Goal: Information Seeking & Learning: Learn about a topic

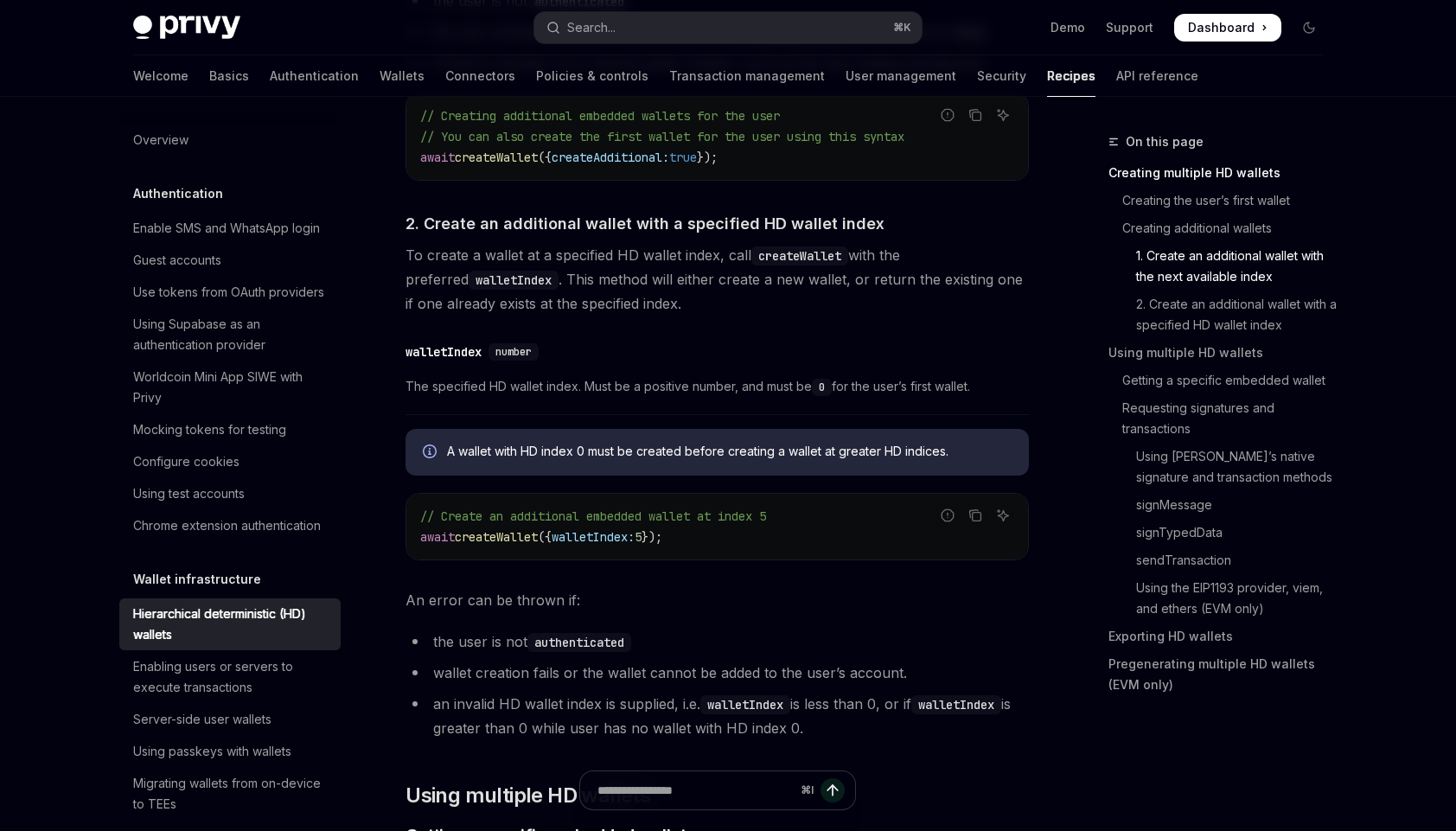
scroll to position [501, 0]
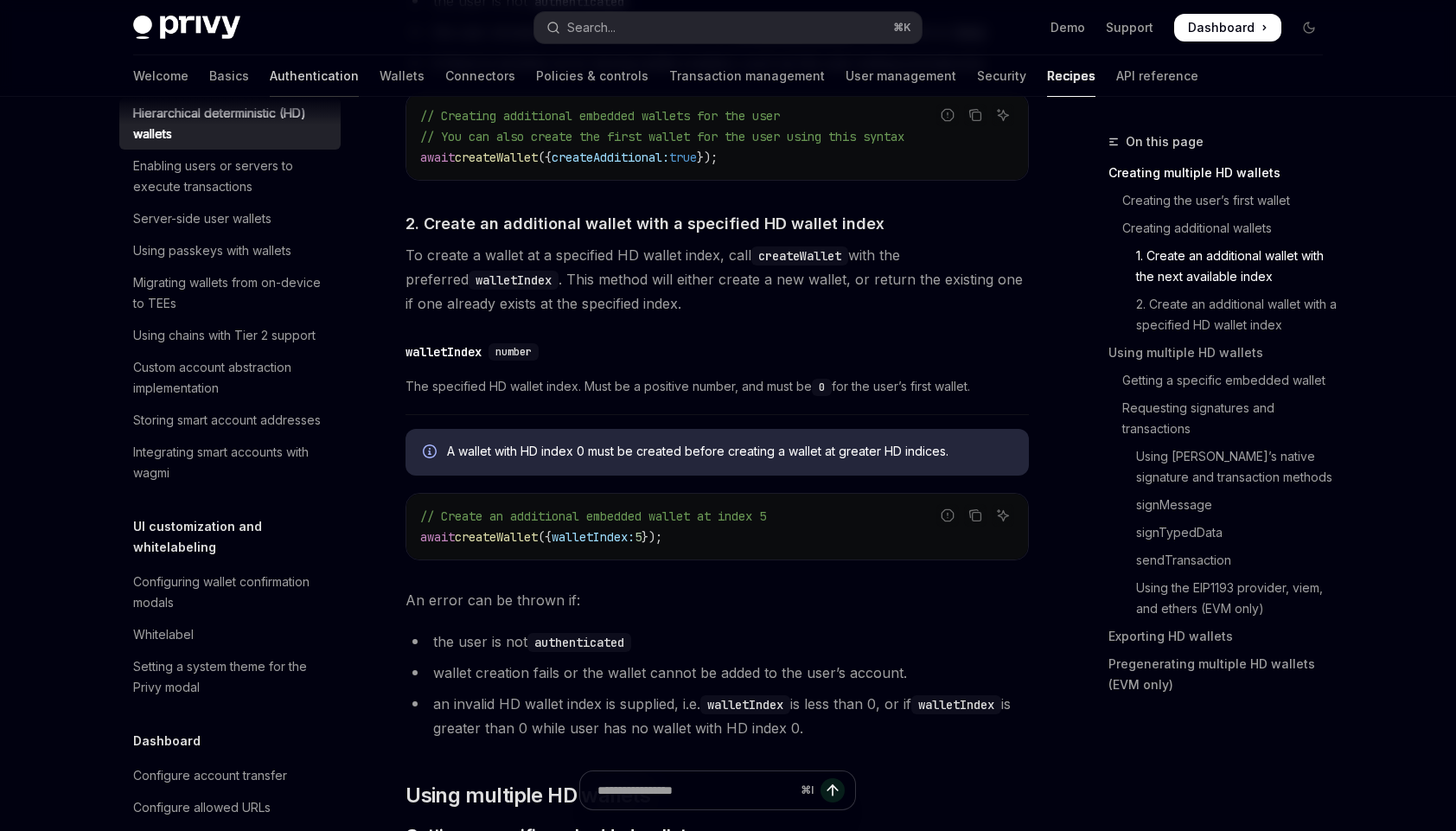
click at [269, 74] on link "Authentication" at bounding box center [314, 75] width 89 height 41
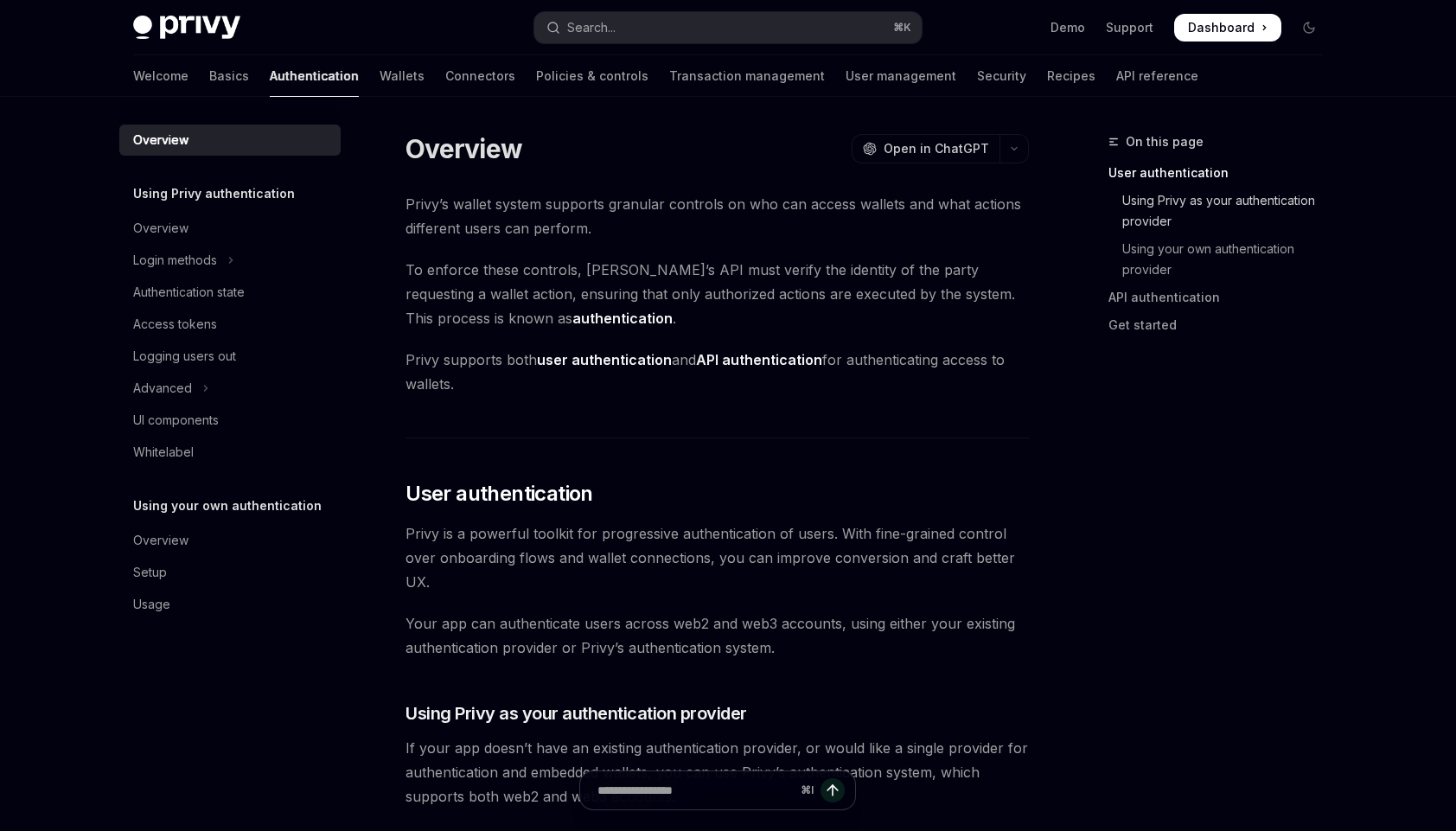
click at [1225, 204] on link "Using Privy as your authentication provider" at bounding box center [1222, 211] width 228 height 48
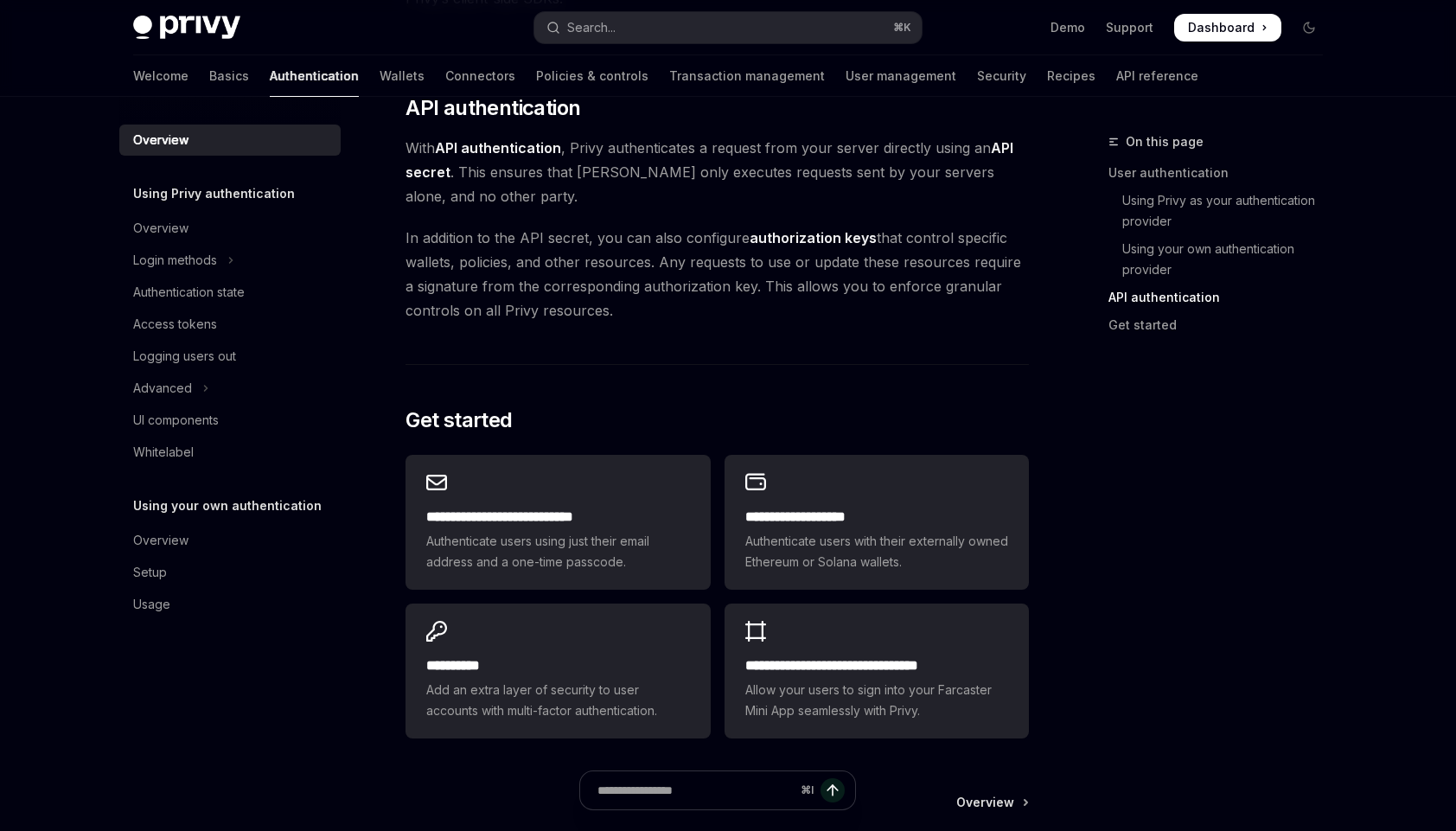
scroll to position [1170, 0]
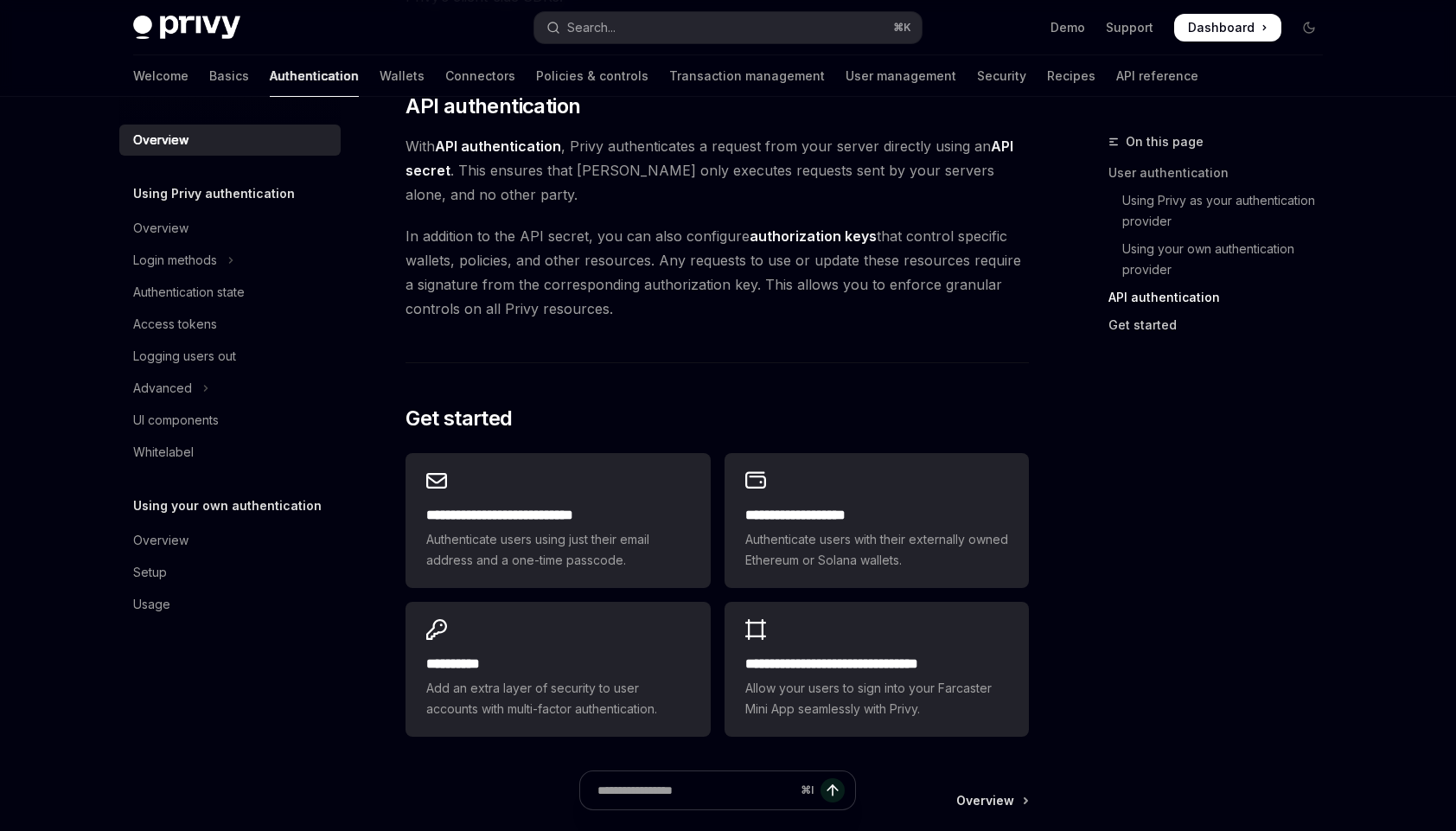
click at [1142, 326] on link "Get started" at bounding box center [1222, 326] width 228 height 28
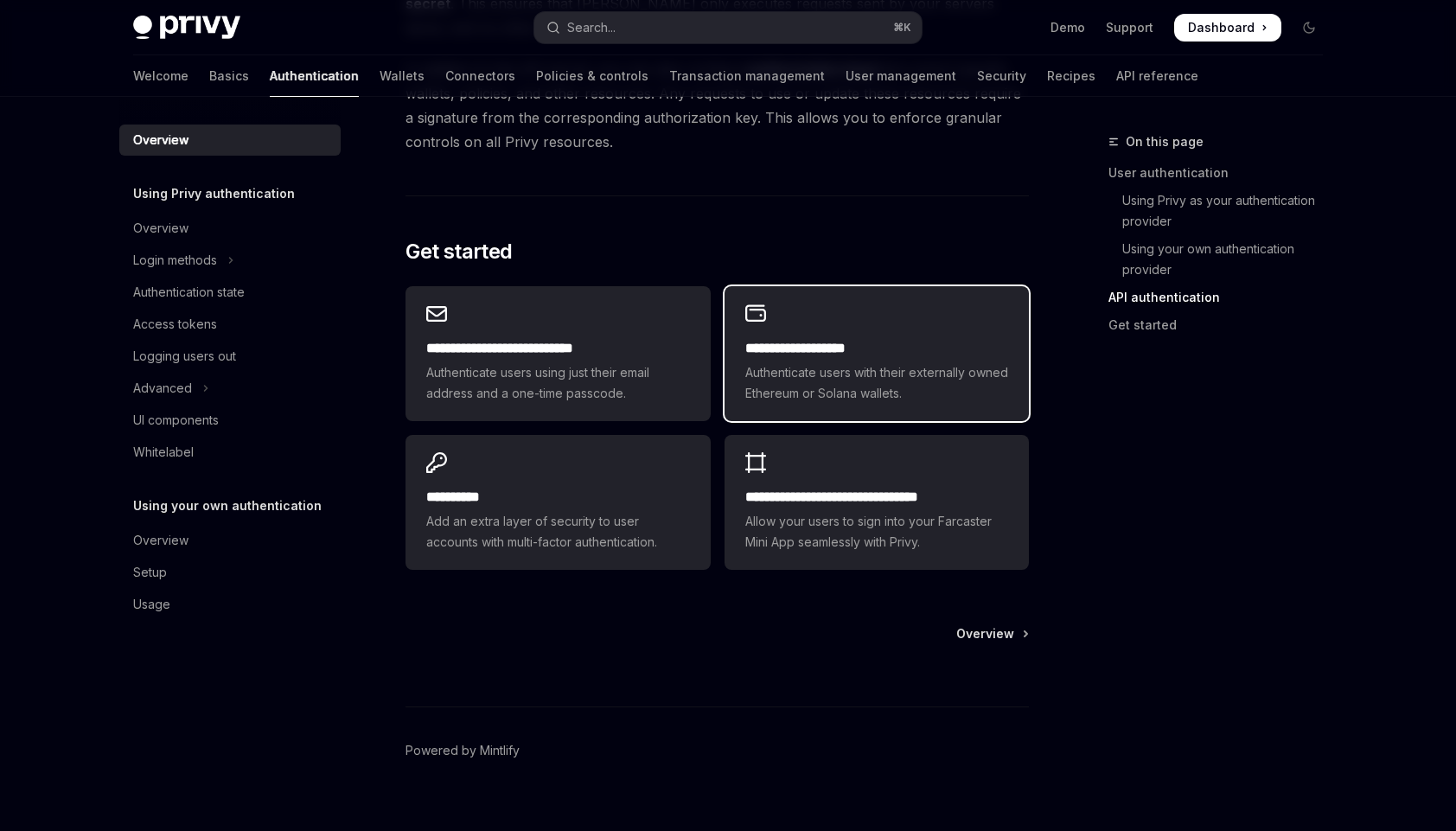
scroll to position [1362, 0]
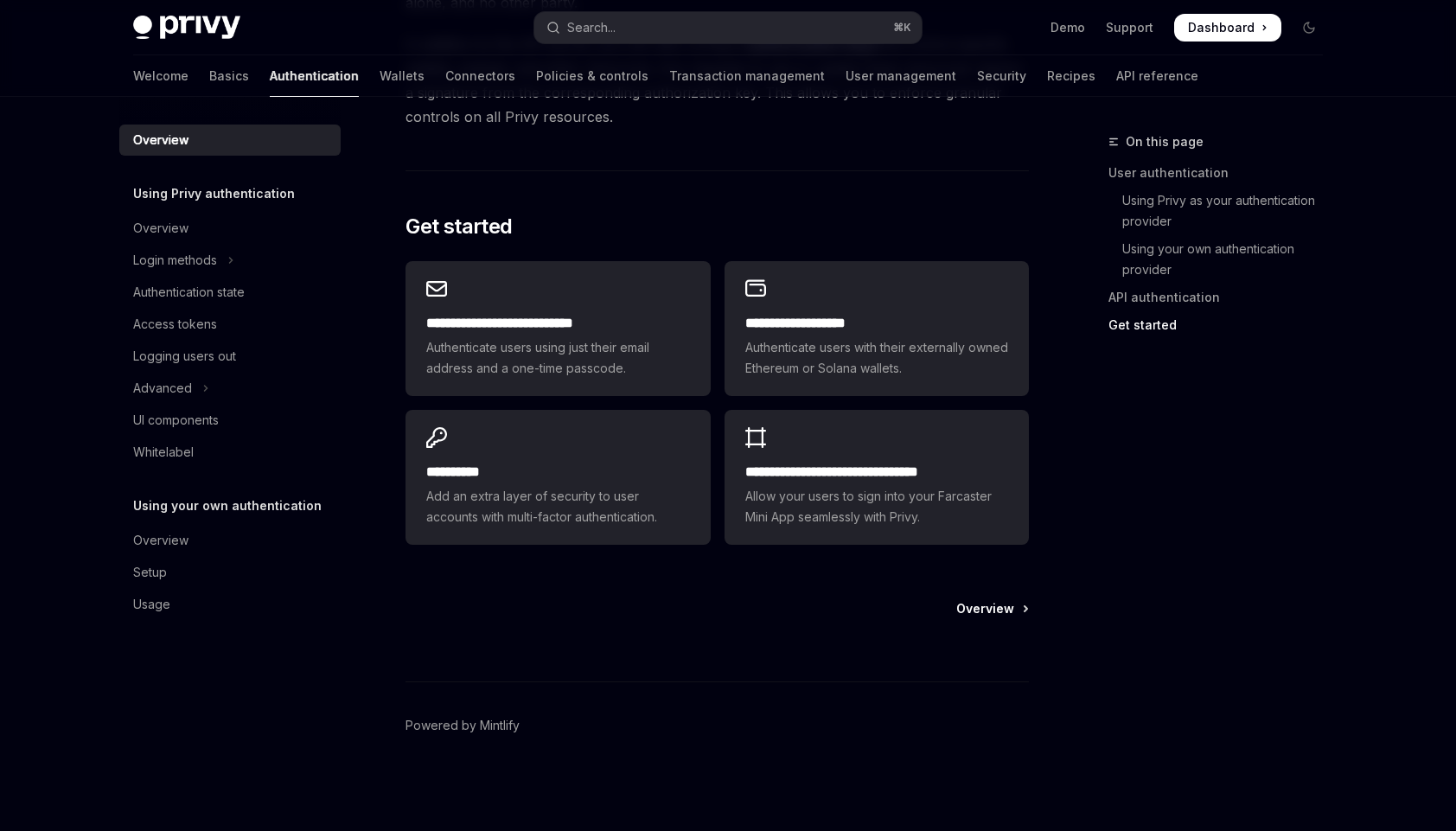
click at [974, 607] on span "Overview" at bounding box center [985, 609] width 58 height 18
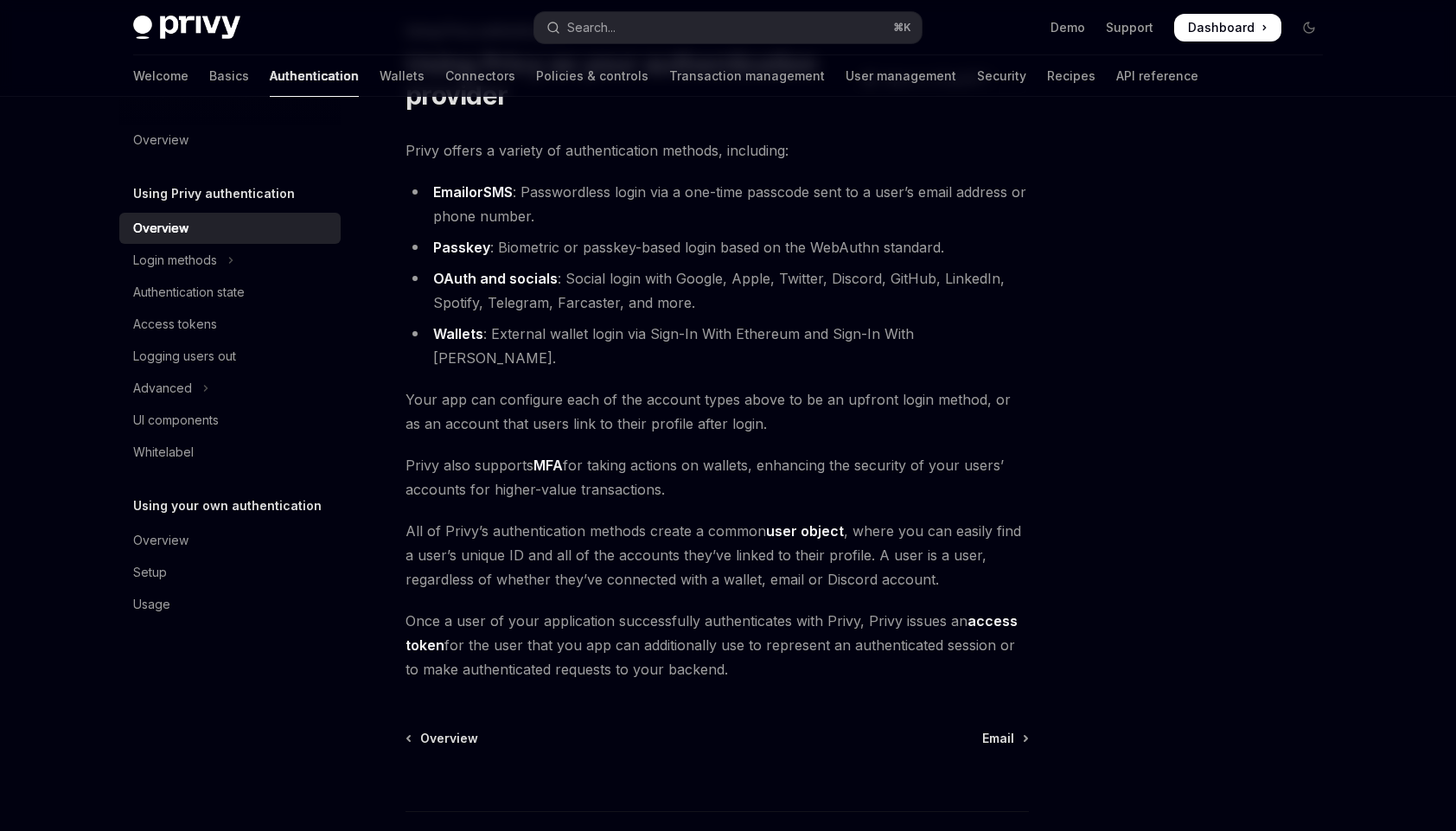
scroll to position [112, 0]
click at [165, 537] on div "Overview" at bounding box center [161, 541] width 55 height 21
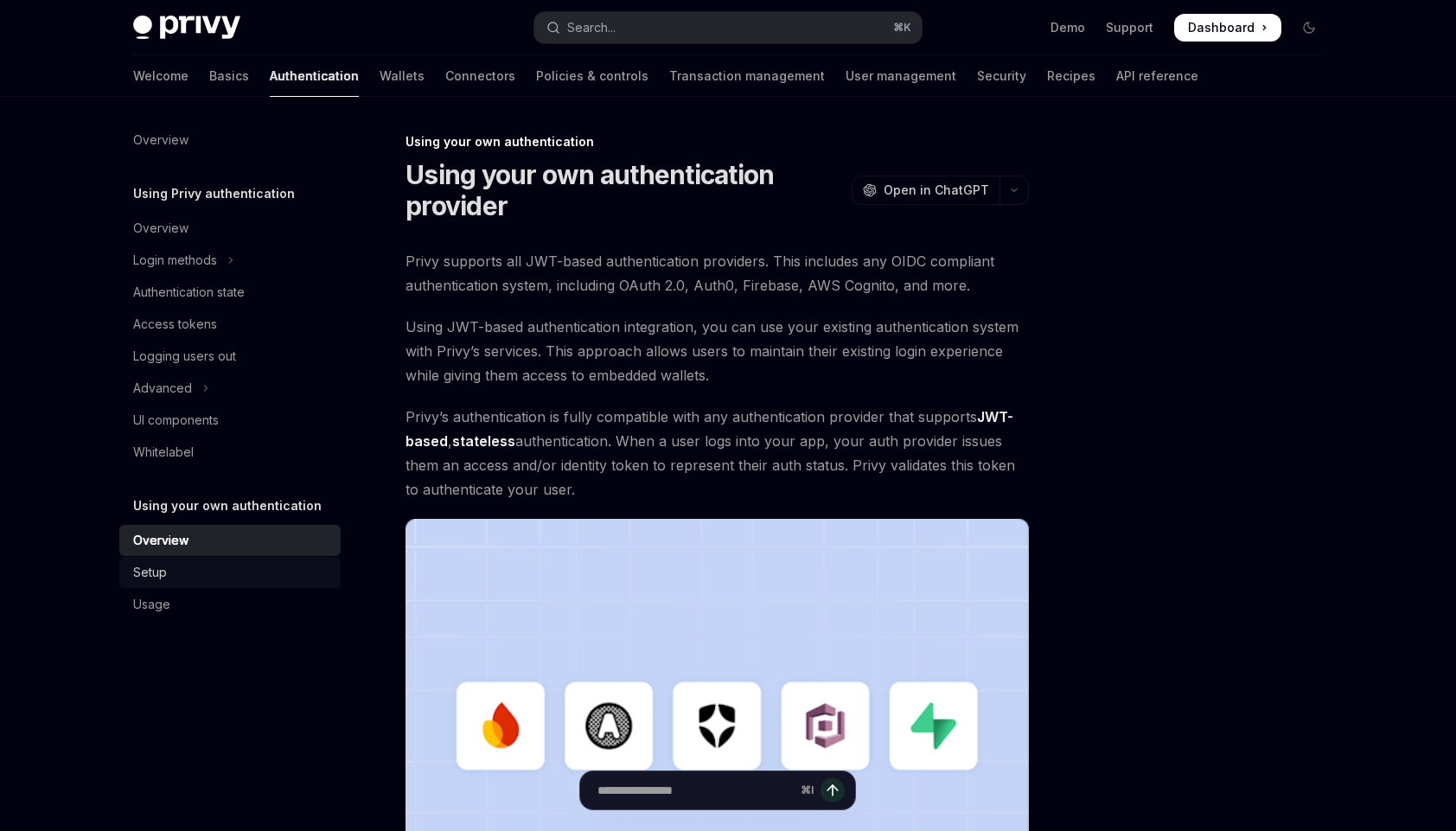
click at [152, 572] on div "Setup" at bounding box center [150, 573] width 33 height 21
type textarea "*"
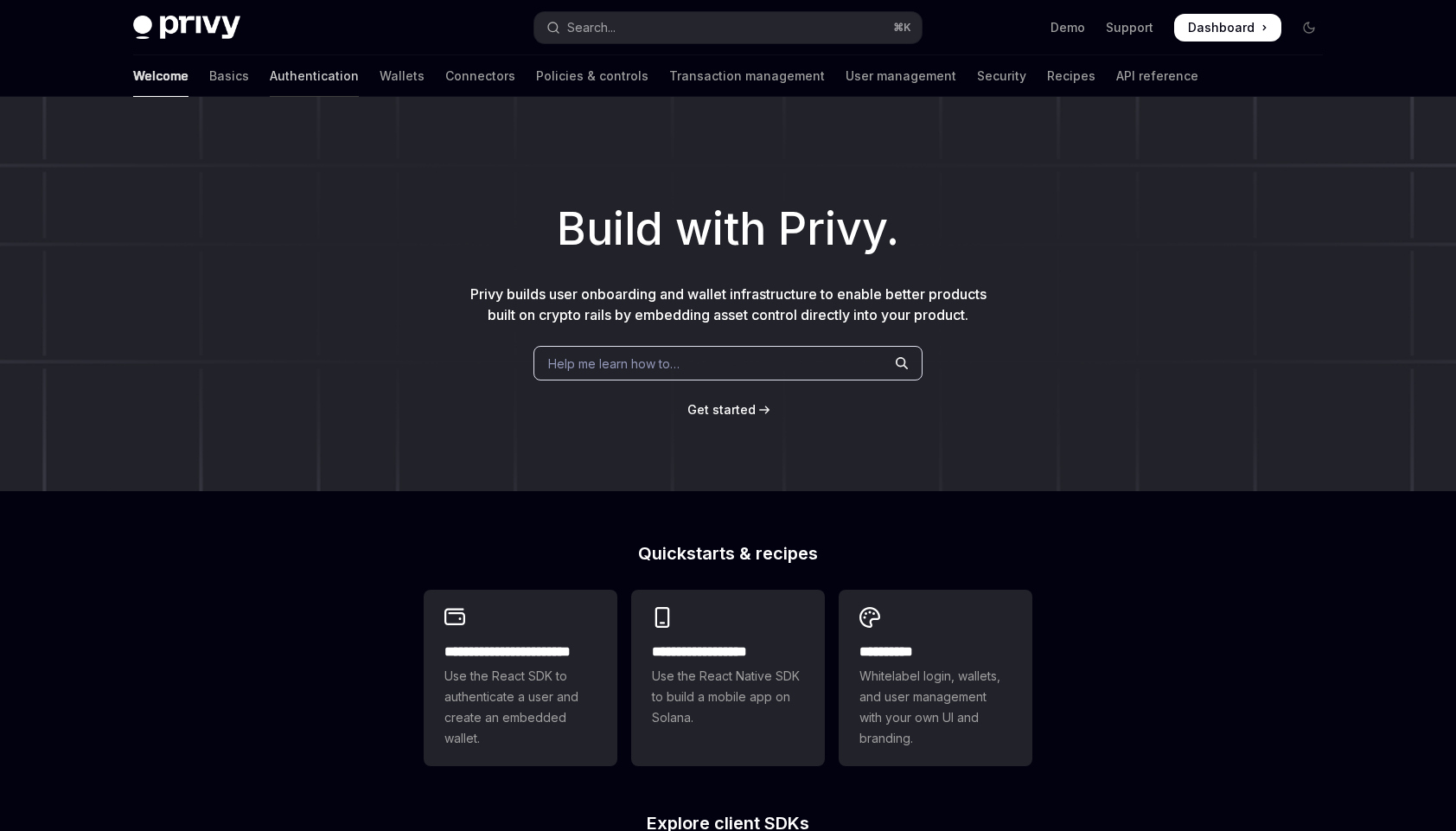
click at [269, 77] on link "Authentication" at bounding box center [314, 75] width 89 height 41
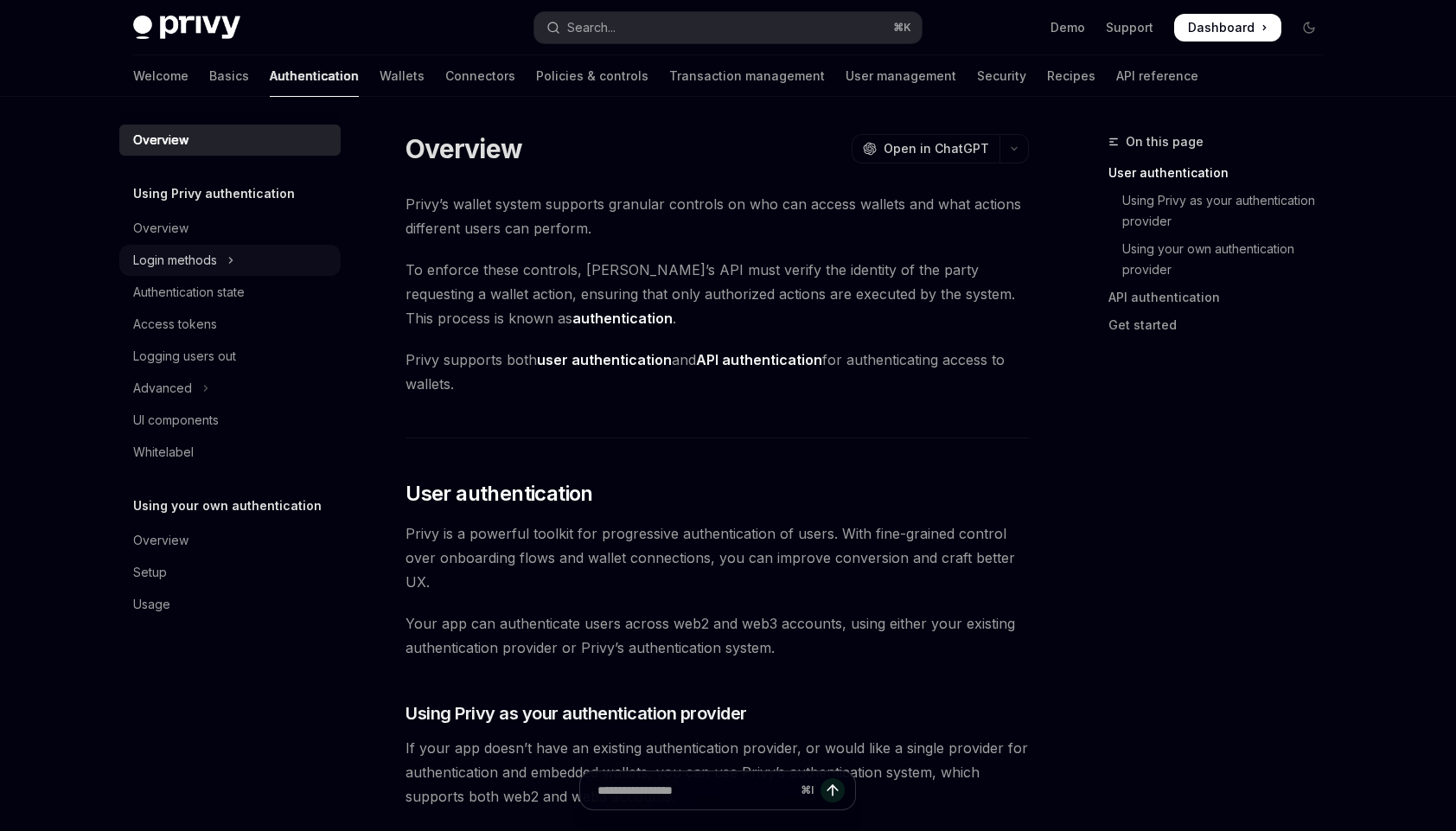
click at [199, 256] on div "Login methods" at bounding box center [175, 261] width 84 height 21
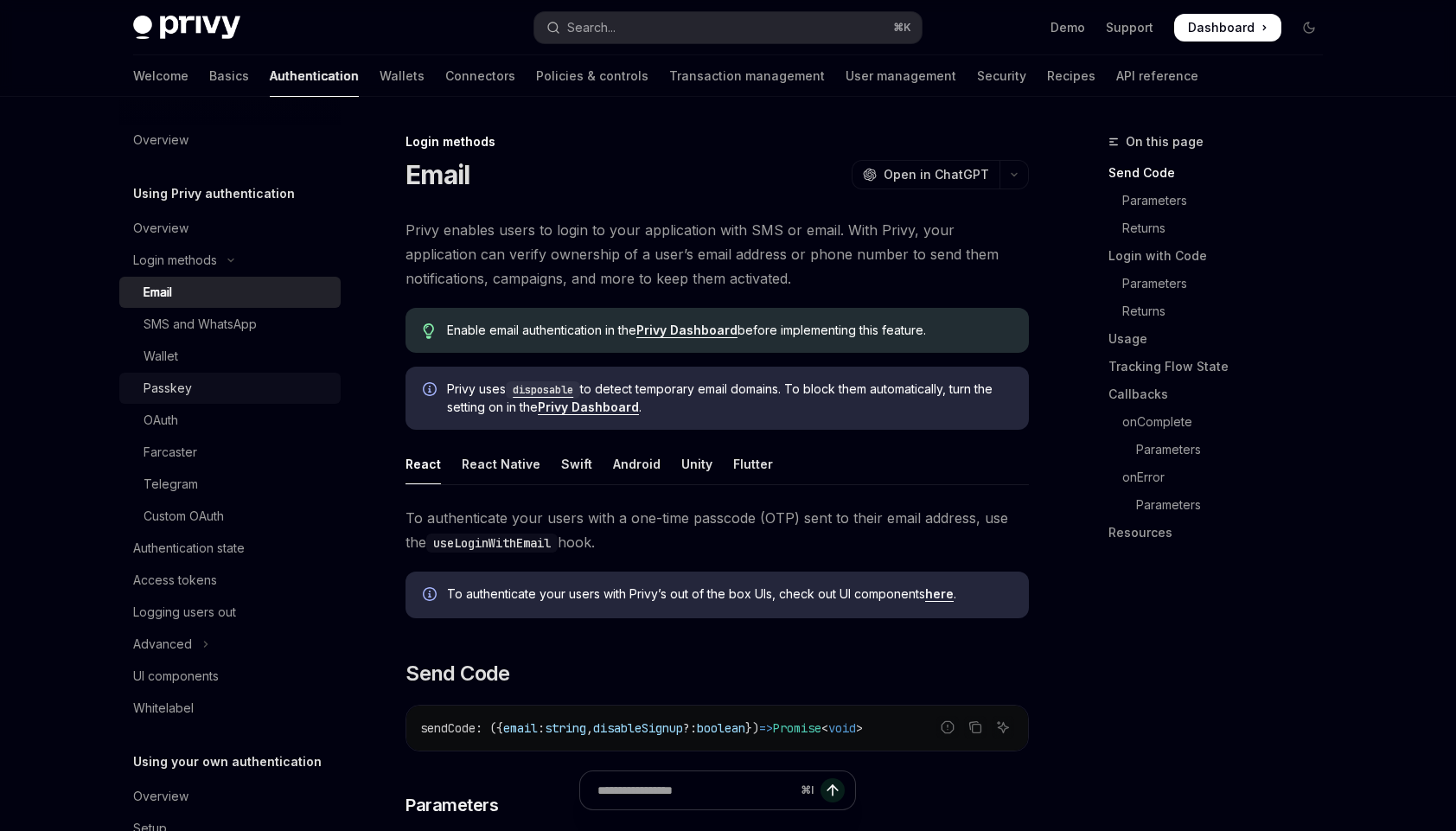
click at [183, 381] on div "Passkey" at bounding box center [168, 389] width 48 height 21
type textarea "*"
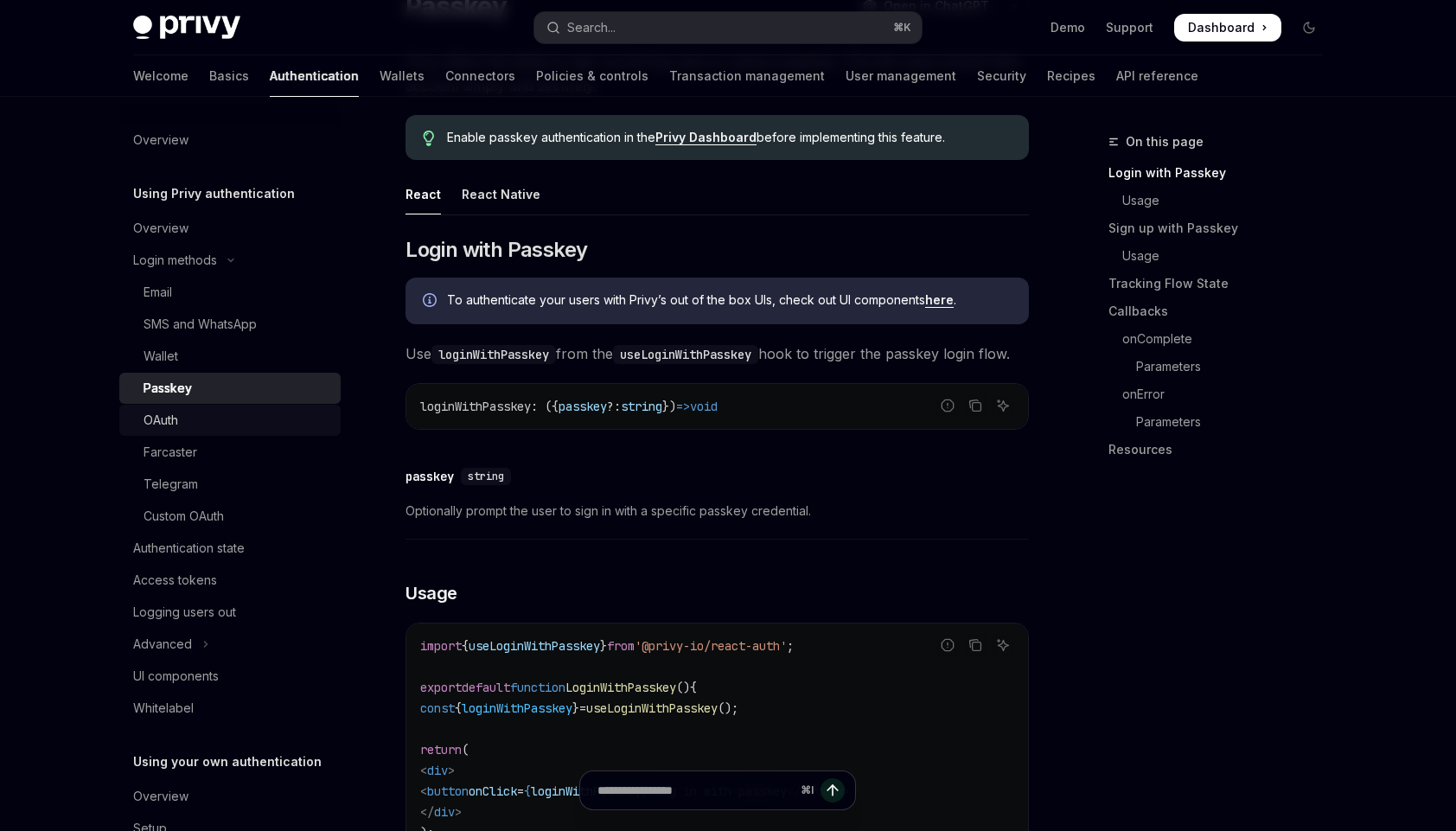
scroll to position [80, 0]
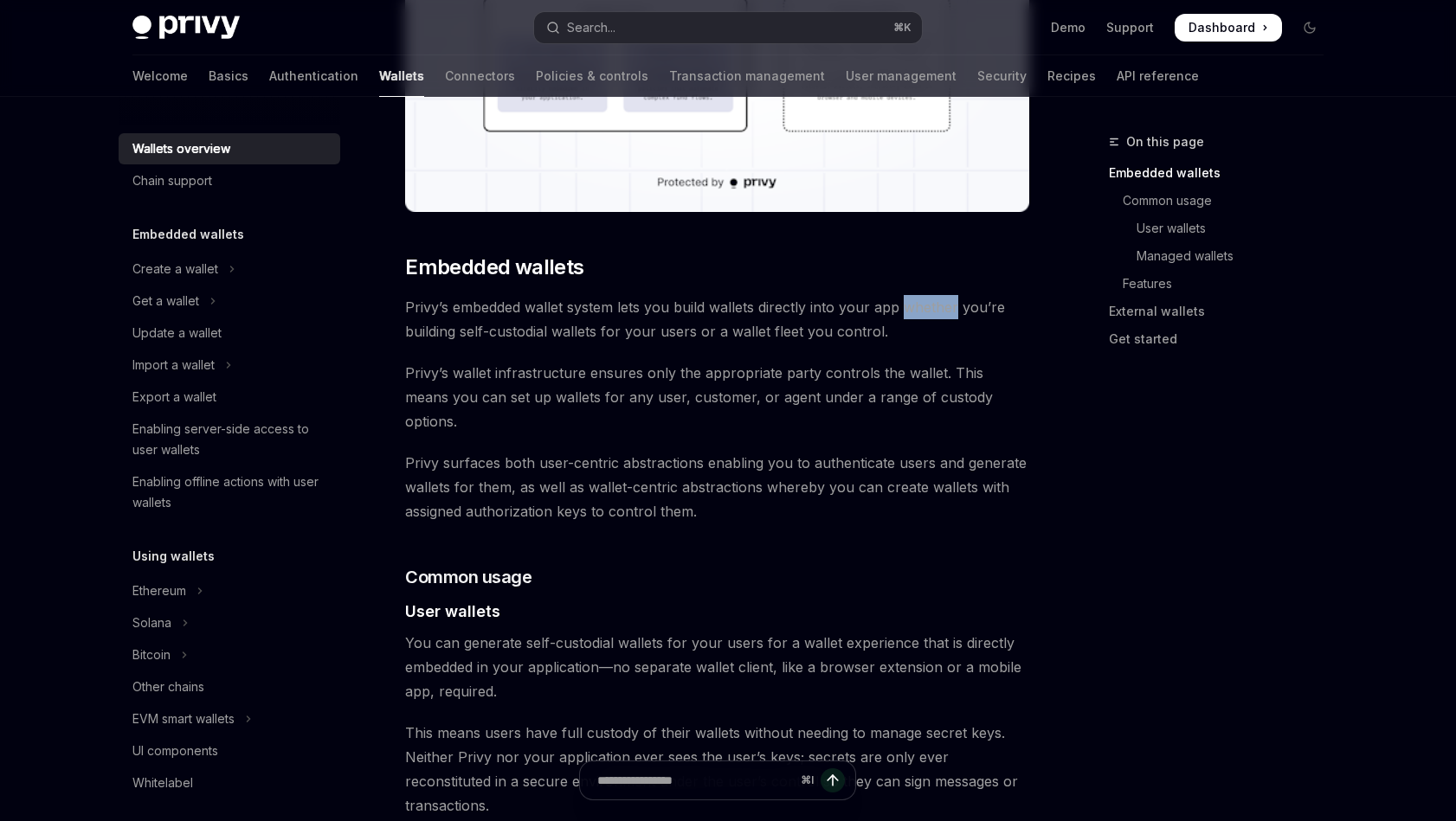
scroll to position [728, 0]
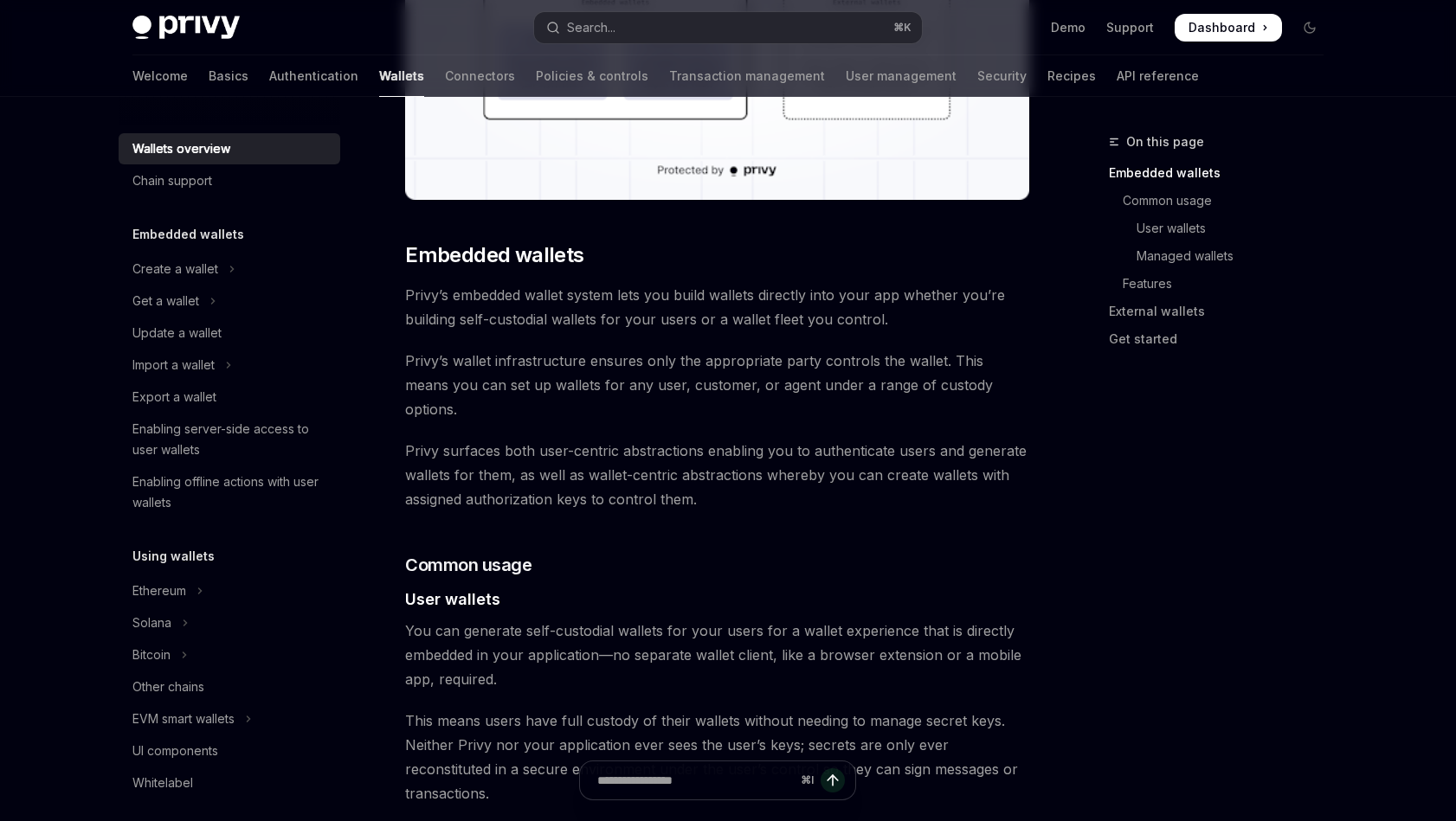
click at [807, 376] on span "Privy’s wallet infrastructure ensures only the appropriate party controls the w…" at bounding box center [717, 385] width 624 height 73
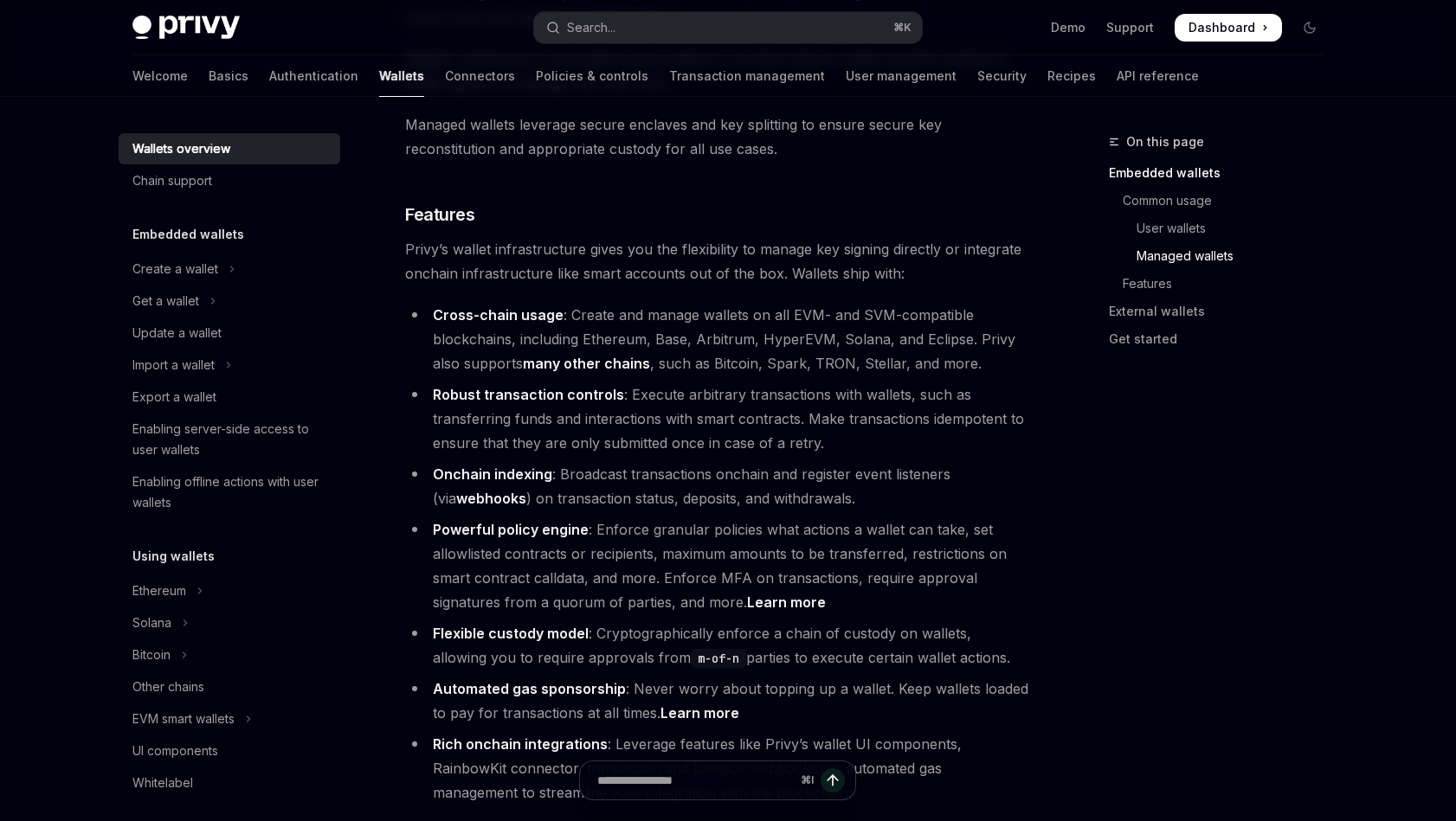
scroll to position [1869, 0]
